Goal: Information Seeking & Learning: Learn about a topic

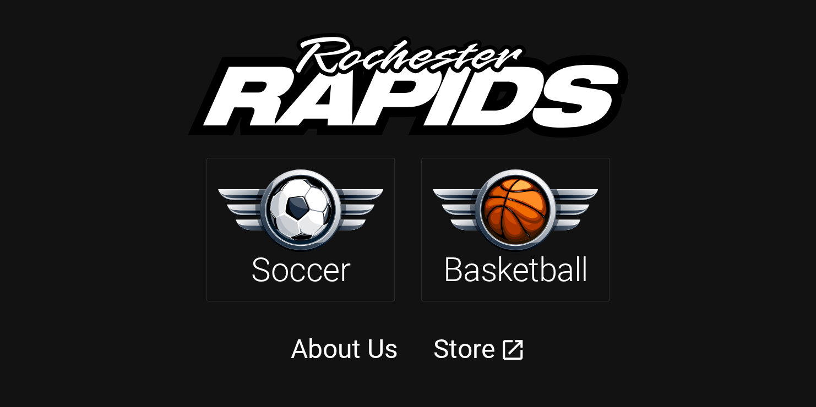
click at [318, 226] on img at bounding box center [300, 211] width 165 height 82
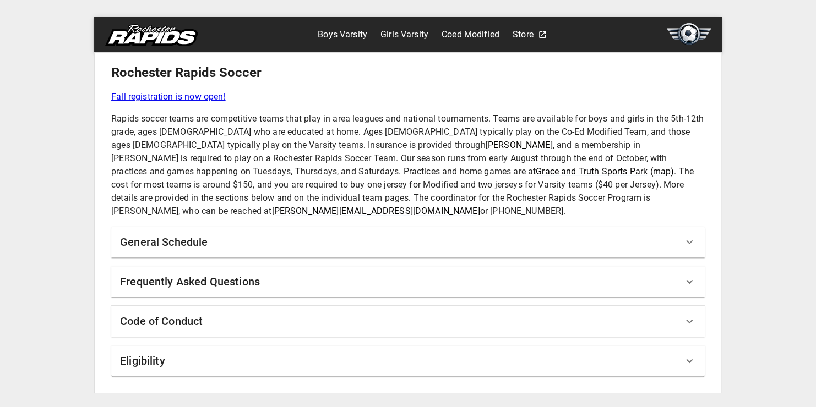
click at [346, 34] on link "Boys Varsity" at bounding box center [343, 35] width 50 height 18
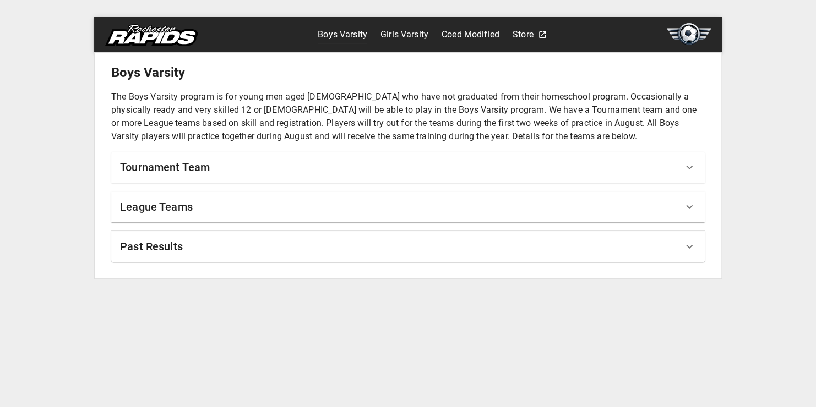
click at [151, 171] on h6 "Tournament Team" at bounding box center [165, 168] width 90 height 18
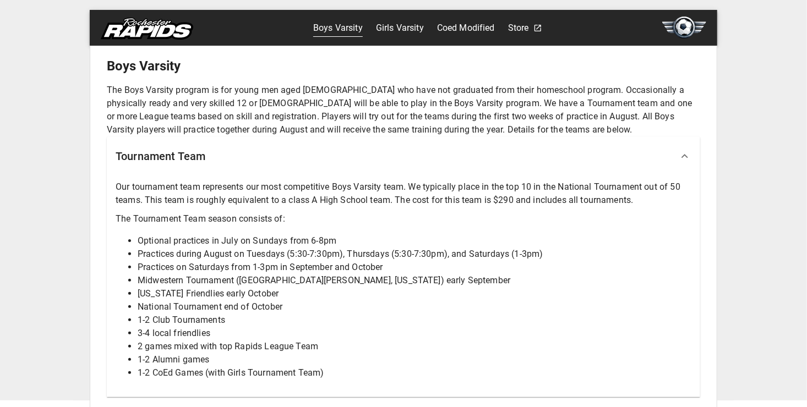
scroll to position [101, 0]
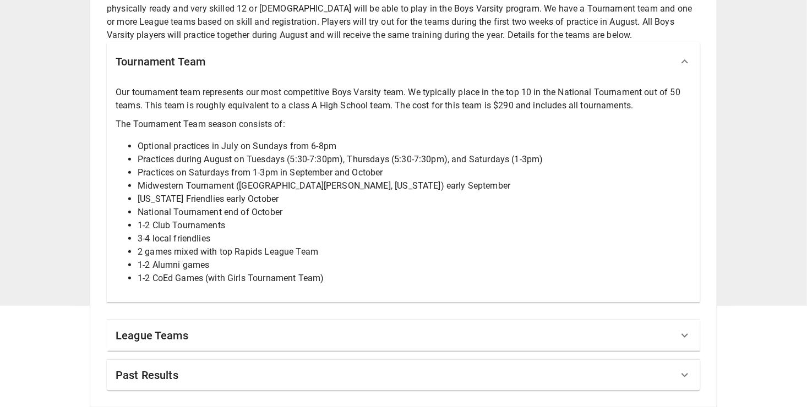
click at [205, 335] on div "League Teams" at bounding box center [397, 336] width 563 height 18
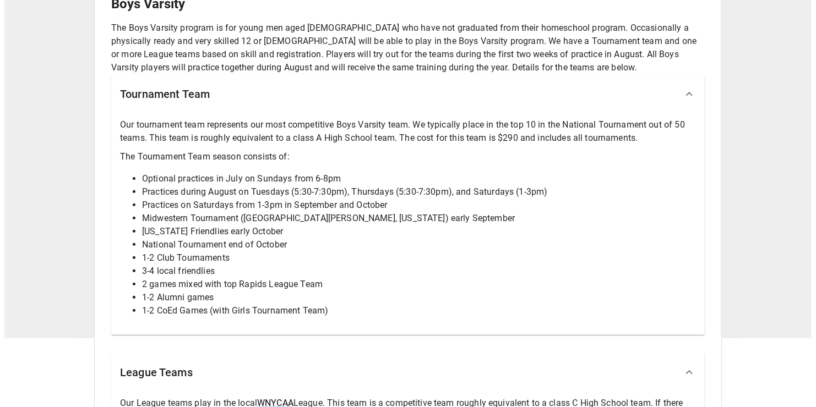
scroll to position [0, 0]
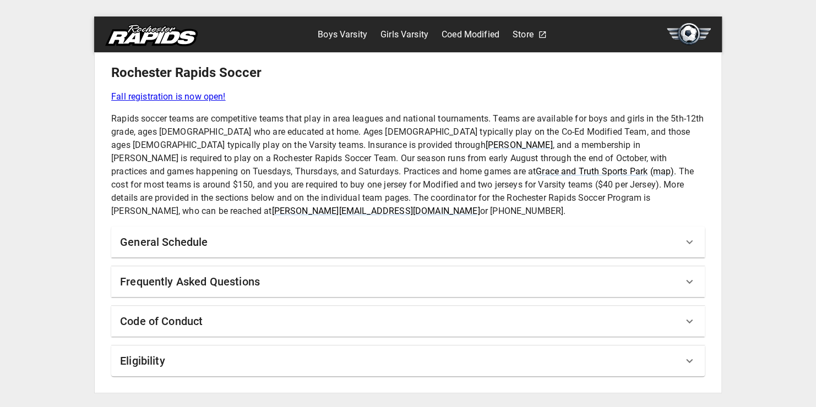
click at [179, 100] on link "Fall registration is now open!" at bounding box center [407, 96] width 593 height 13
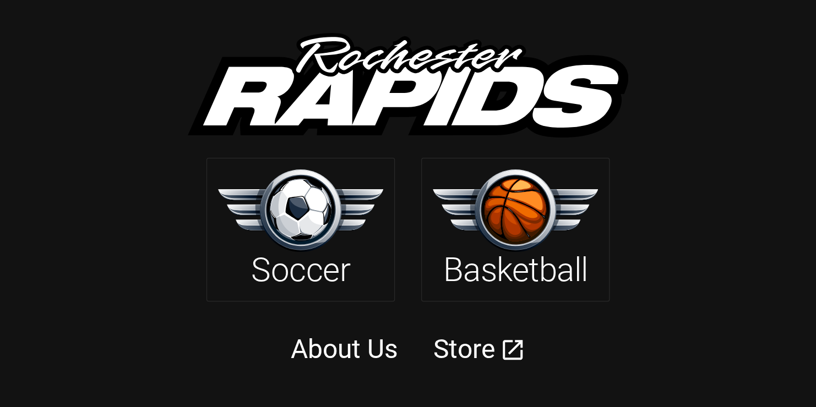
click at [326, 350] on link "About Us" at bounding box center [344, 349] width 107 height 31
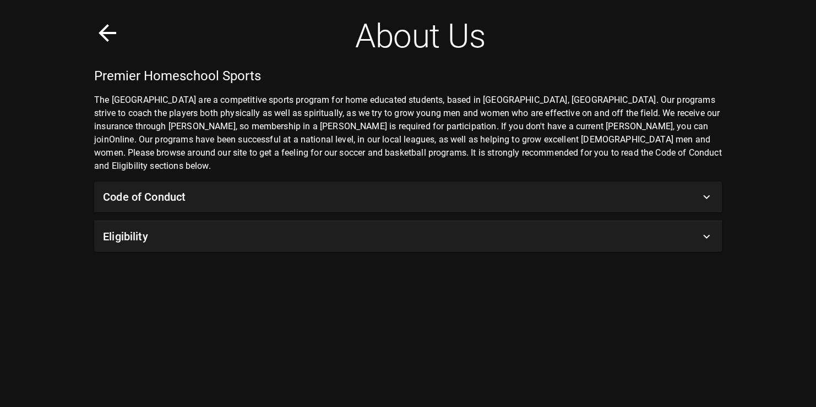
click at [269, 228] on div "Eligibility" at bounding box center [401, 237] width 597 height 18
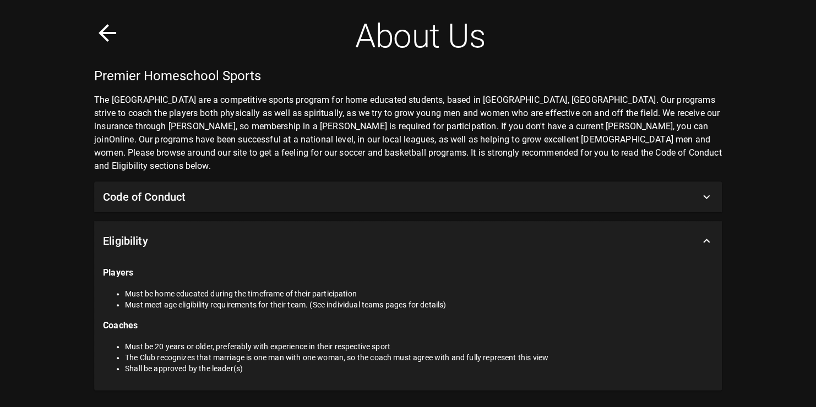
click at [269, 232] on div "Eligibility" at bounding box center [401, 241] width 597 height 18
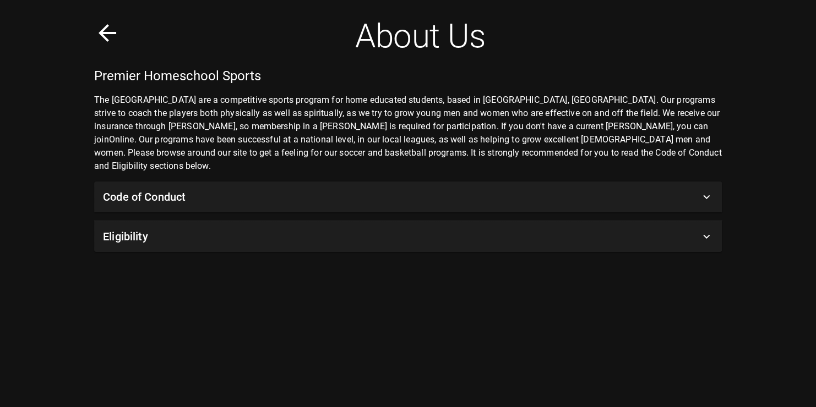
click at [242, 228] on div "Eligibility" at bounding box center [401, 237] width 597 height 18
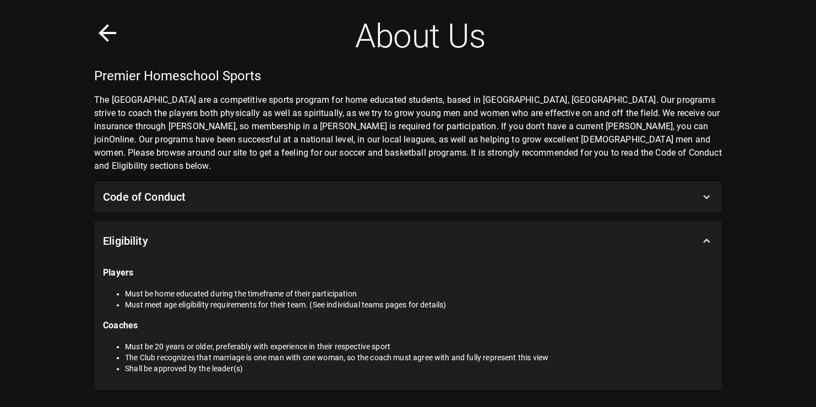
click at [228, 232] on div "Eligibility" at bounding box center [401, 241] width 597 height 18
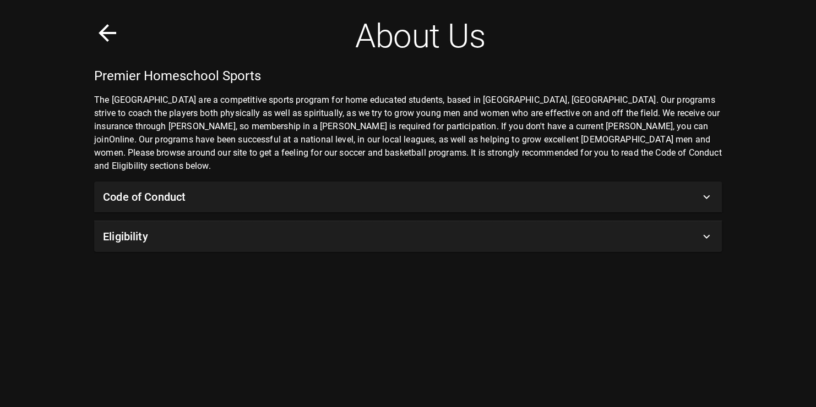
click at [254, 188] on div "Code of Conduct" at bounding box center [401, 197] width 597 height 18
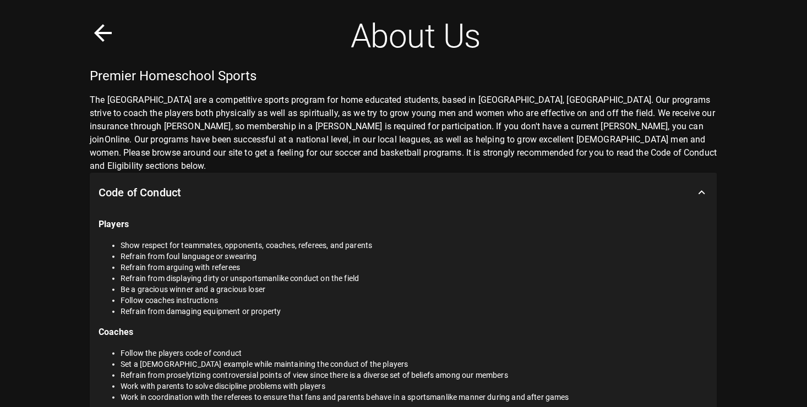
click at [258, 184] on div "Code of Conduct" at bounding box center [397, 193] width 597 height 18
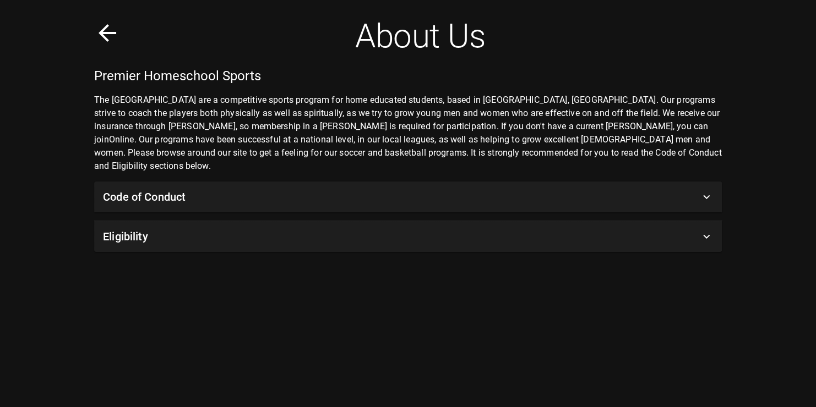
click at [258, 188] on div "Code of Conduct" at bounding box center [401, 197] width 597 height 18
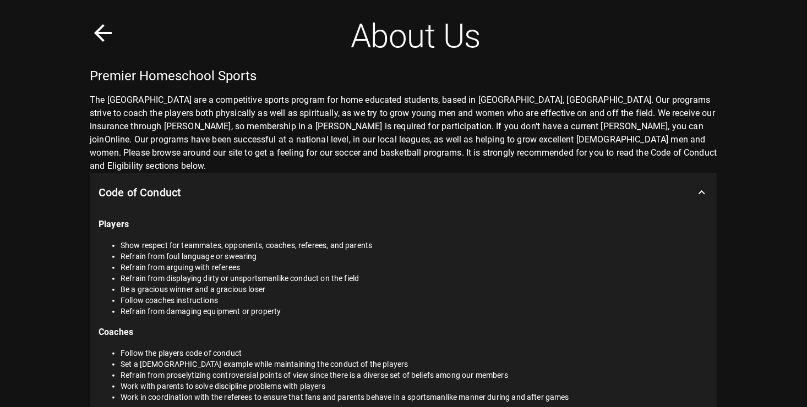
click at [258, 184] on div "Code of Conduct" at bounding box center [397, 193] width 597 height 18
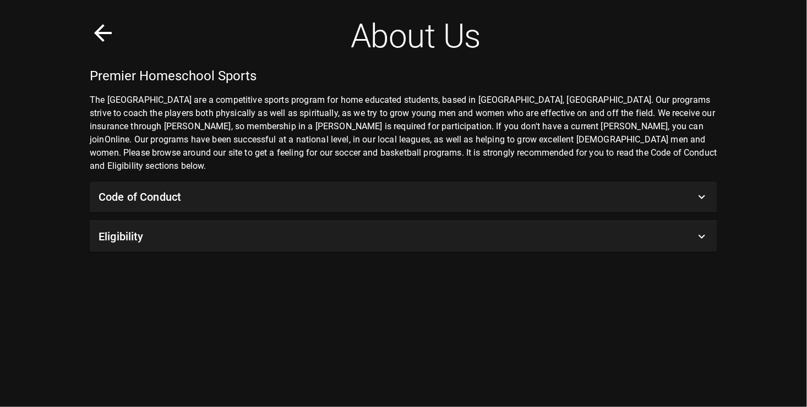
click at [258, 188] on div "Code of Conduct" at bounding box center [397, 197] width 597 height 18
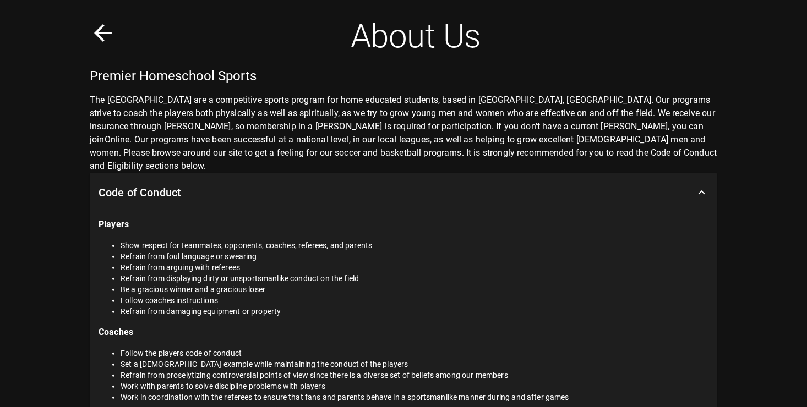
click at [258, 184] on div "Code of Conduct" at bounding box center [397, 193] width 597 height 18
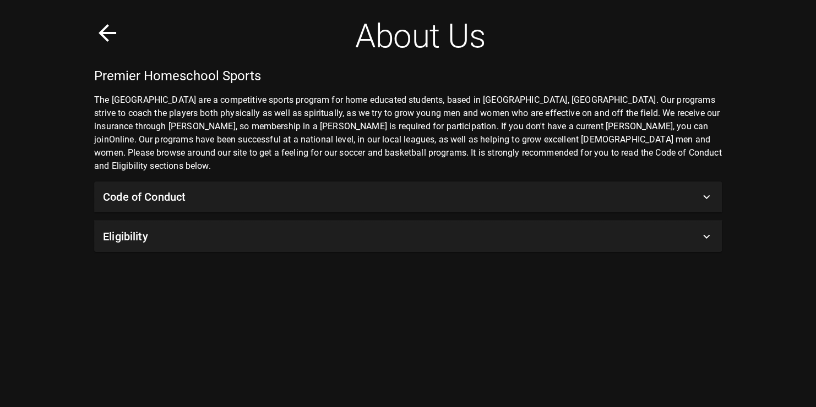
click at [108, 32] on icon at bounding box center [108, 33] width 18 height 18
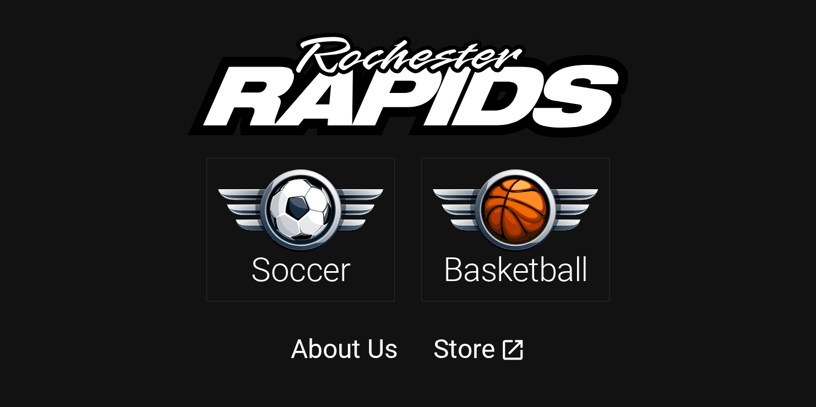
click at [108, 32] on div at bounding box center [408, 79] width 816 height 158
click at [318, 220] on img at bounding box center [300, 211] width 165 height 82
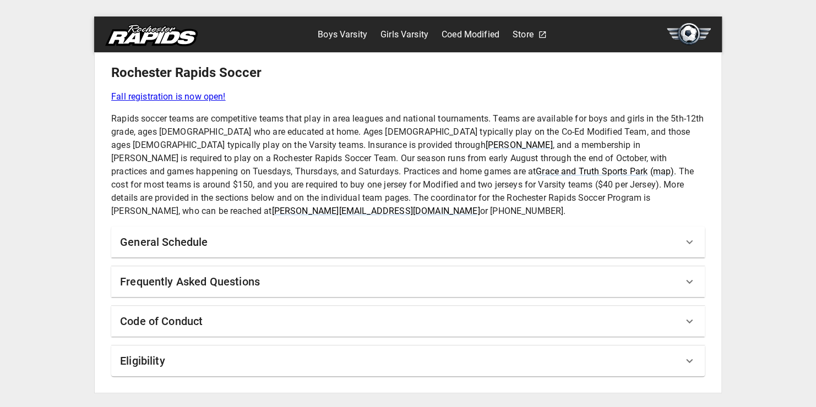
click at [268, 273] on div "Frequently Asked Questions" at bounding box center [401, 282] width 563 height 18
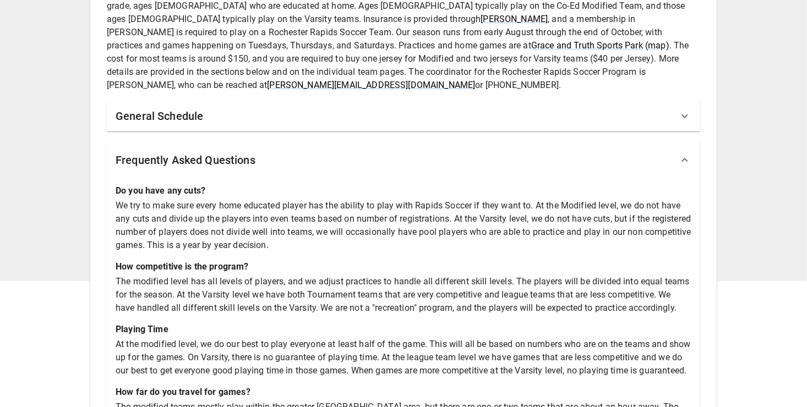
scroll to position [125, 0]
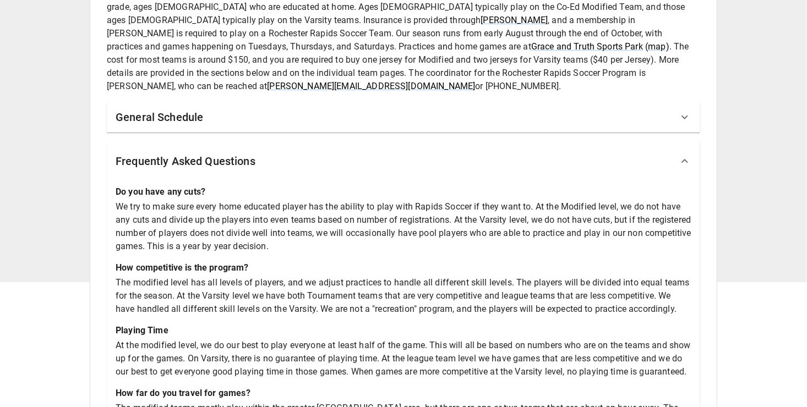
click at [683, 155] on icon at bounding box center [684, 161] width 13 height 13
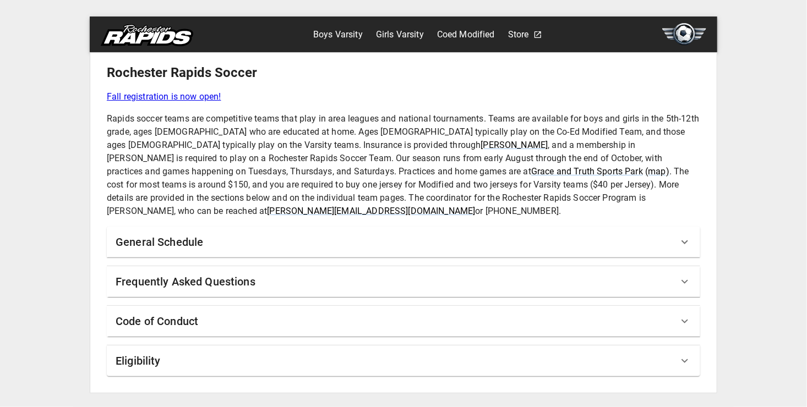
scroll to position [0, 0]
click at [254, 233] on div "General Schedule" at bounding box center [401, 242] width 563 height 18
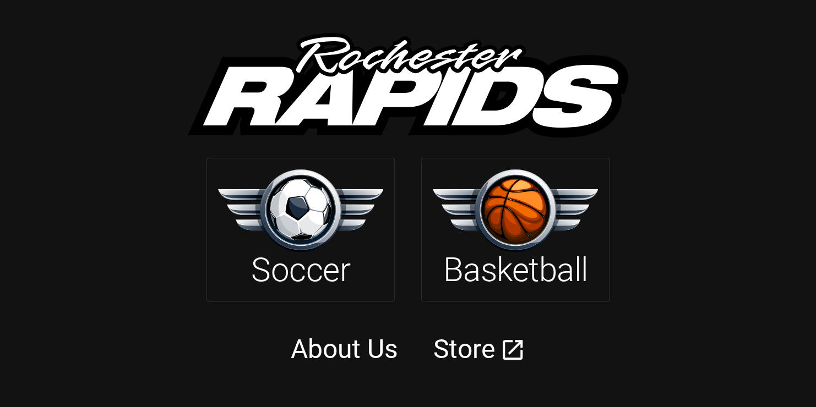
click at [347, 348] on link "About Us" at bounding box center [344, 349] width 107 height 31
